Goal: Task Accomplishment & Management: Use online tool/utility

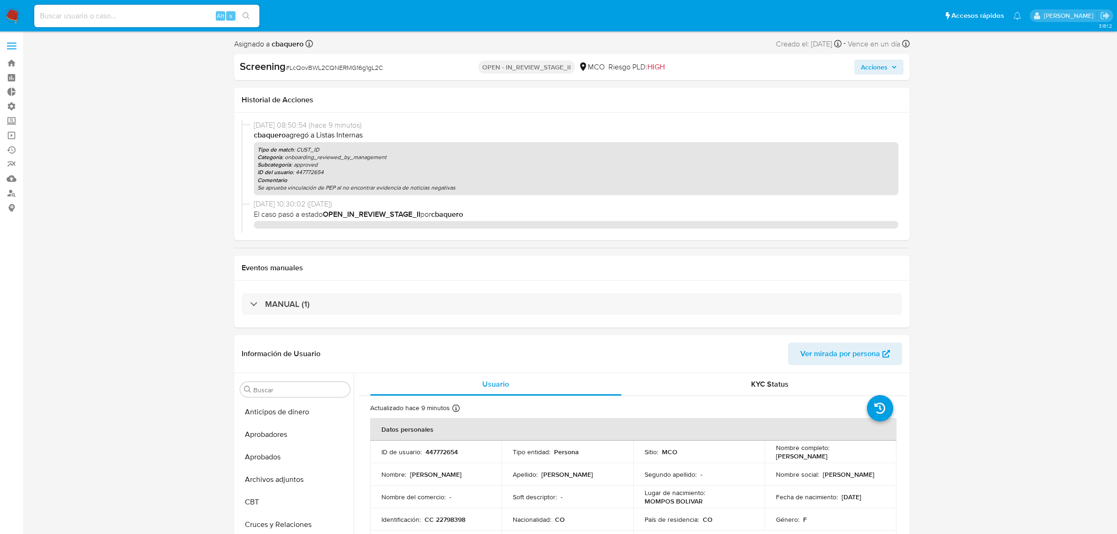
select select "10"
click at [886, 66] on span "Acciones" at bounding box center [874, 67] width 27 height 15
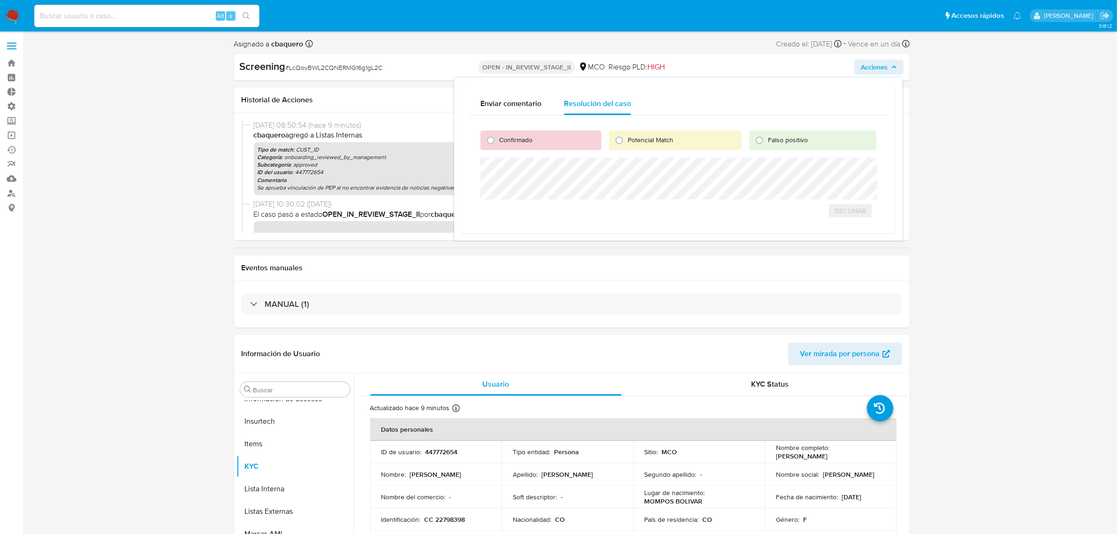
click at [498, 140] on label "Confirmado" at bounding box center [515, 140] width 34 height 9
click at [498, 140] on input "Confirmado" at bounding box center [490, 140] width 15 height 15
radio input "true"
click at [849, 210] on span "Cerrar Caso" at bounding box center [843, 210] width 45 height 13
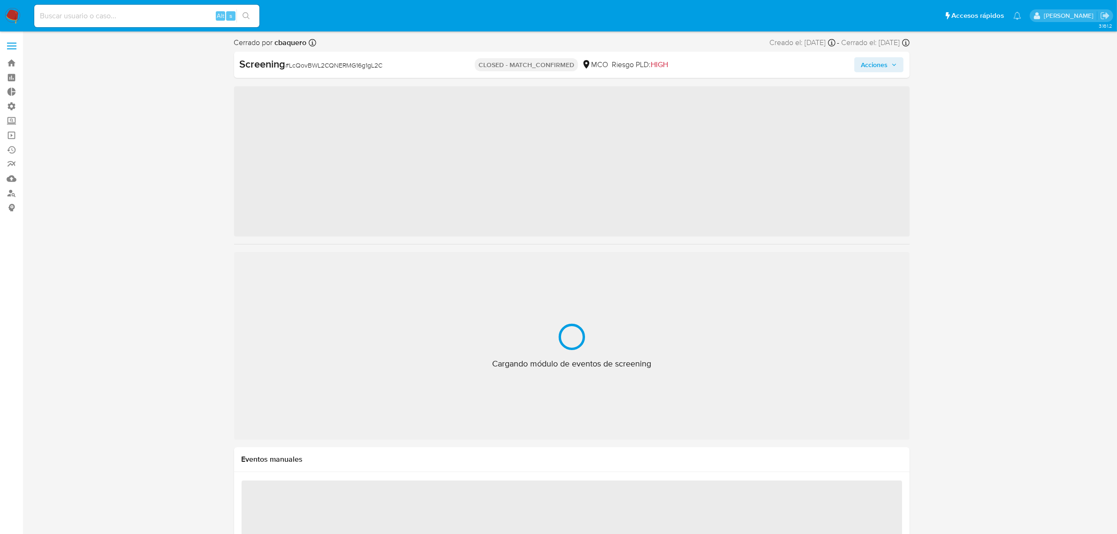
scroll to position [441, 0]
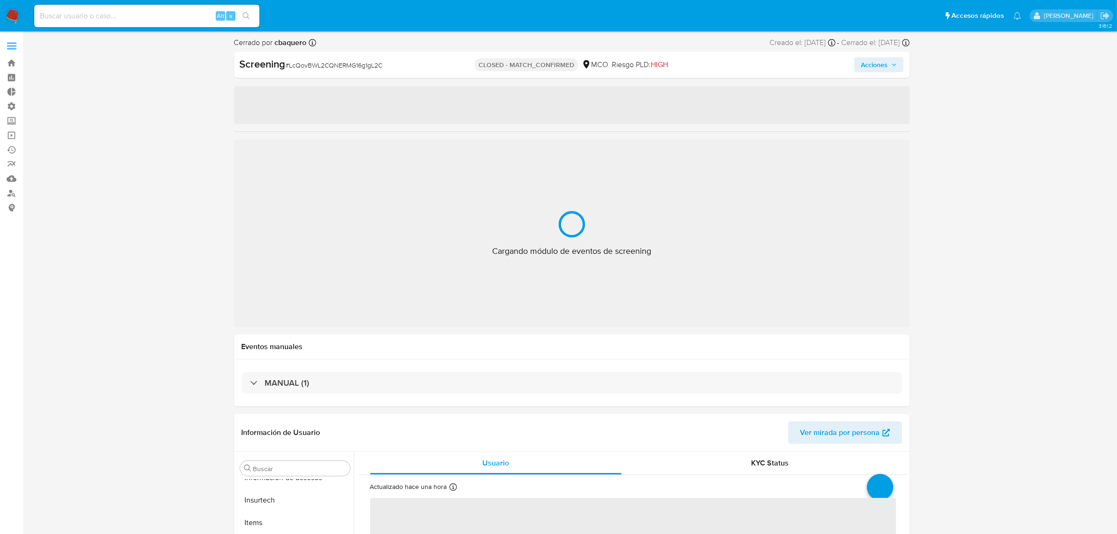
select select "10"
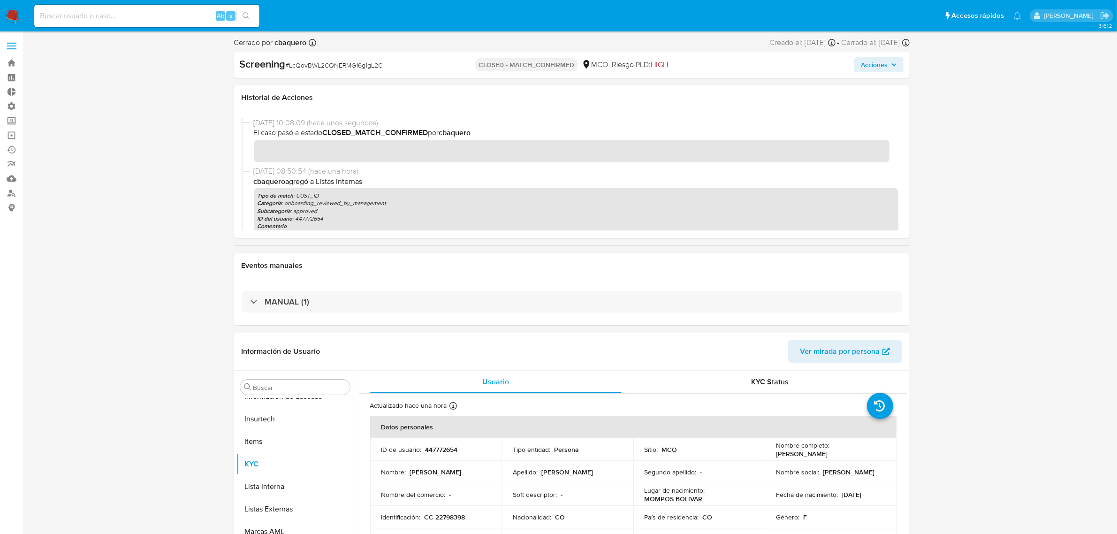
click at [19, 13] on img at bounding box center [13, 16] width 16 height 16
